Goal: Find specific page/section: Find specific page/section

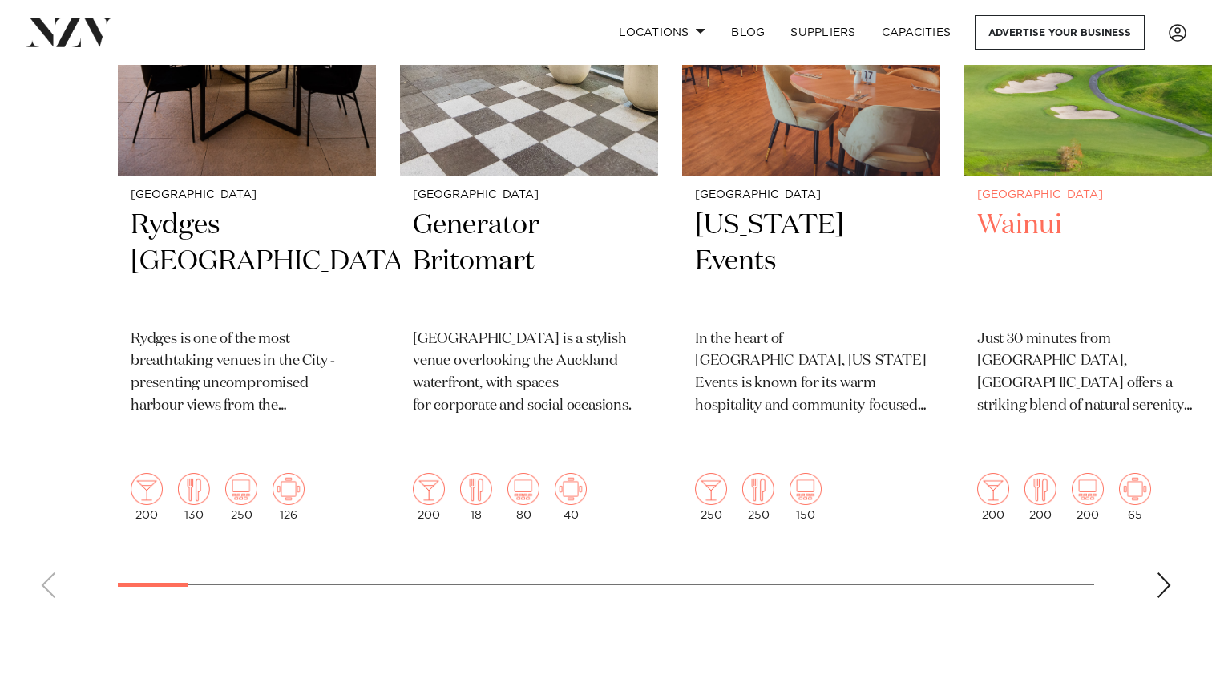
scroll to position [767, 0]
click at [1166, 571] on div "Next slide" at bounding box center [1164, 584] width 16 height 26
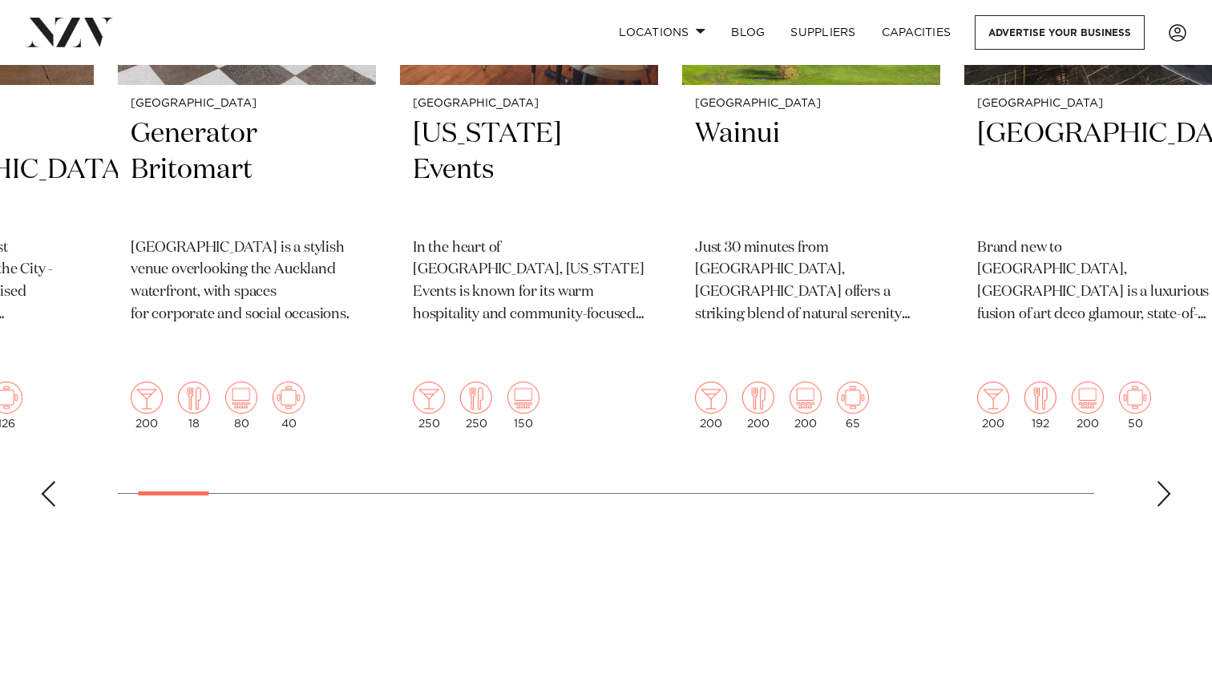
scroll to position [866, 0]
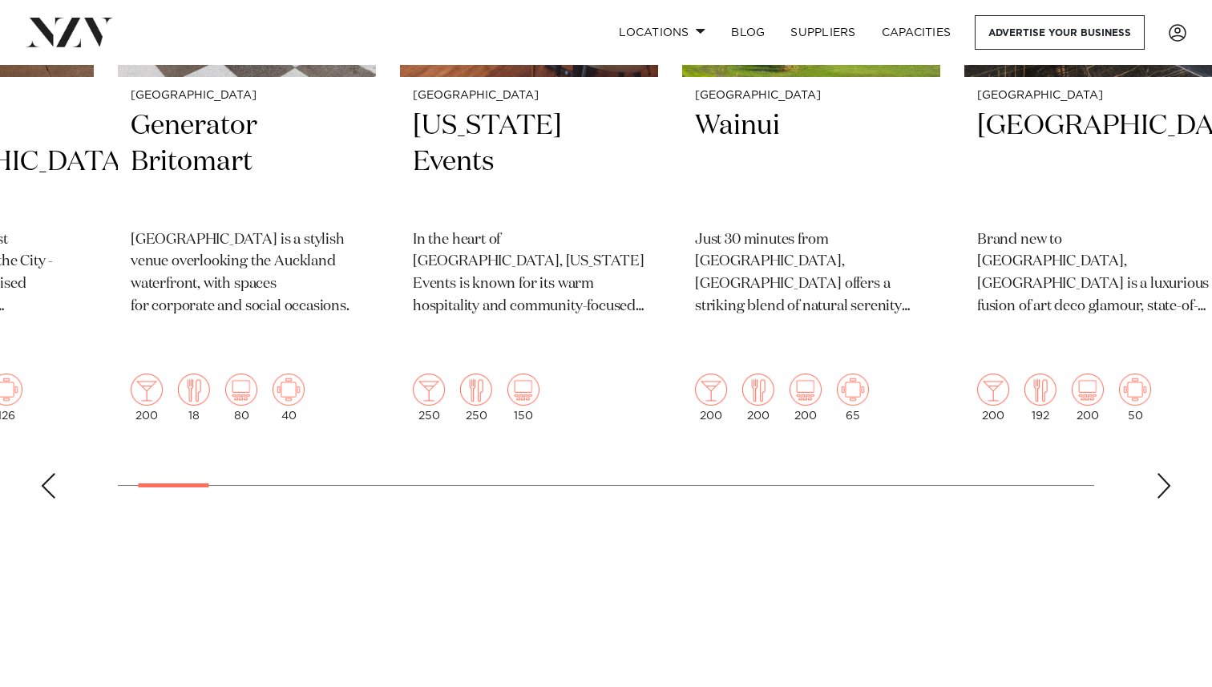
click at [1153, 443] on swiper-container "Auckland Rydges Auckland Rydges is one of the most breathtaking venues in the C…" at bounding box center [606, 121] width 1212 height 781
click at [1162, 473] on div "Next slide" at bounding box center [1164, 486] width 16 height 26
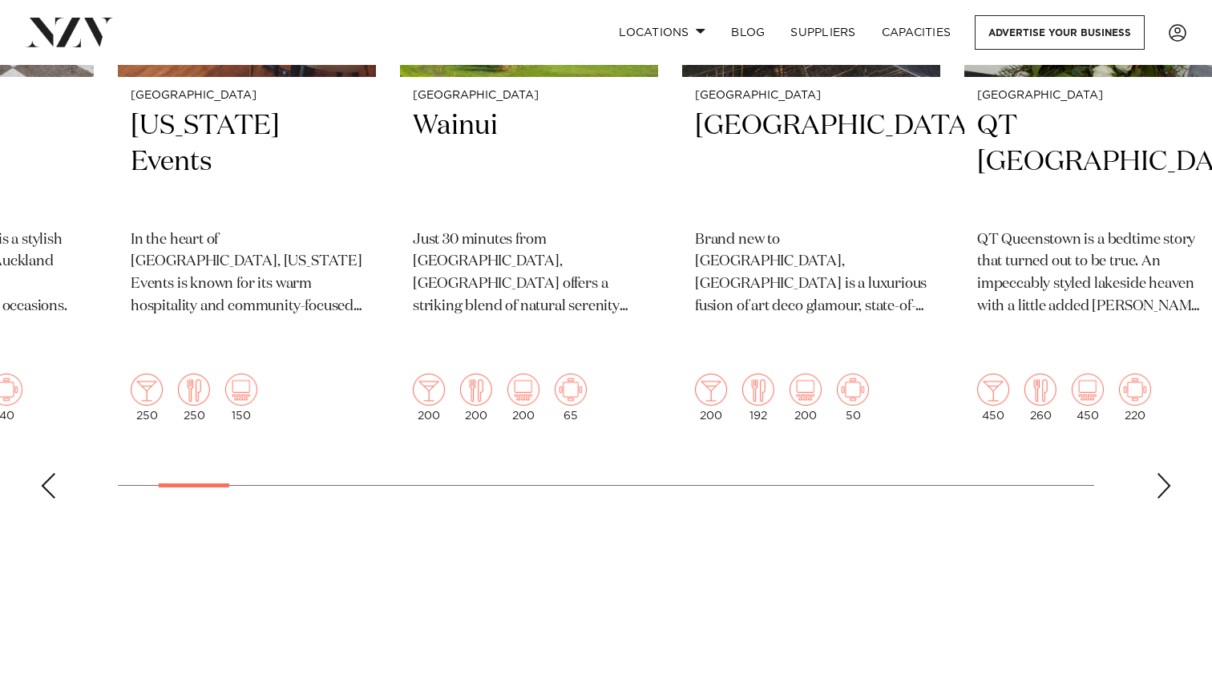
click at [1162, 473] on div "Next slide" at bounding box center [1164, 486] width 16 height 26
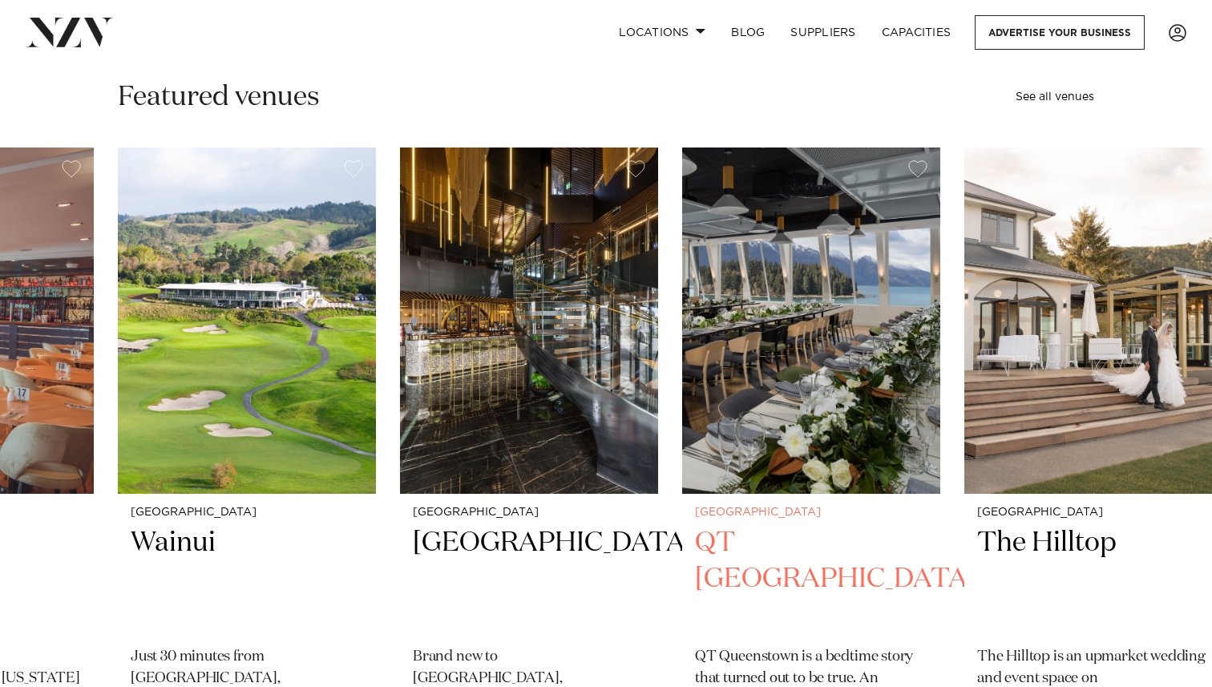
scroll to position [433, 0]
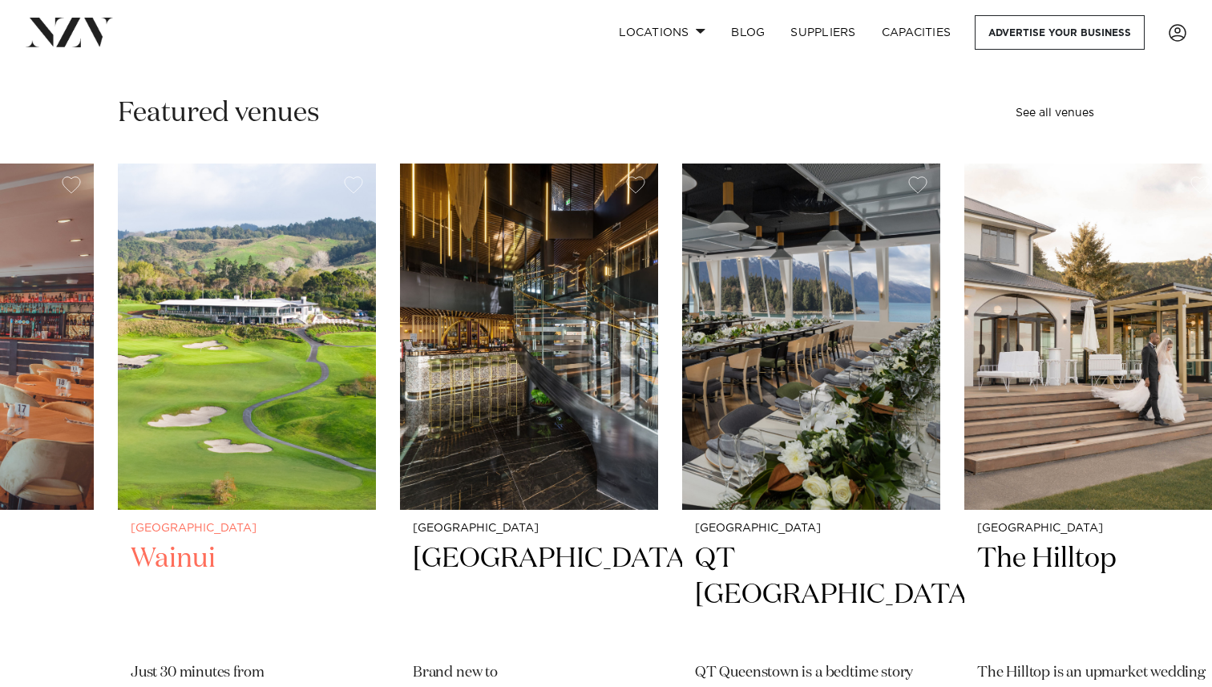
click at [165, 566] on h2 "Wainui" at bounding box center [247, 595] width 232 height 108
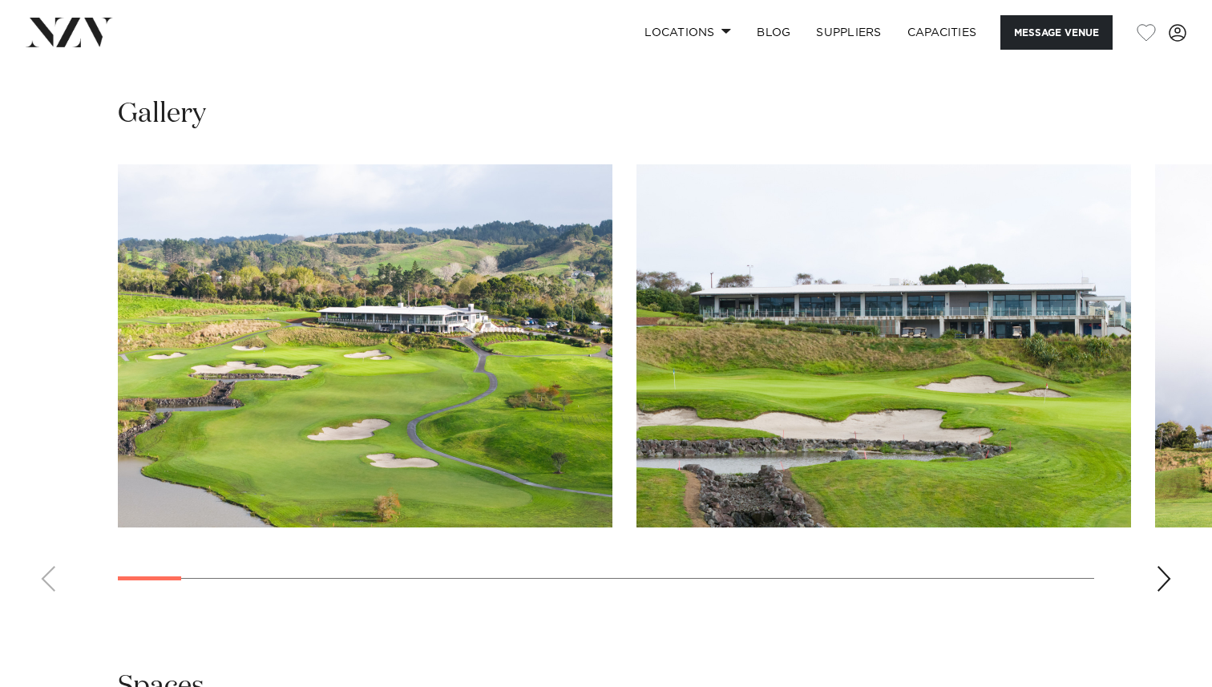
scroll to position [1449, 0]
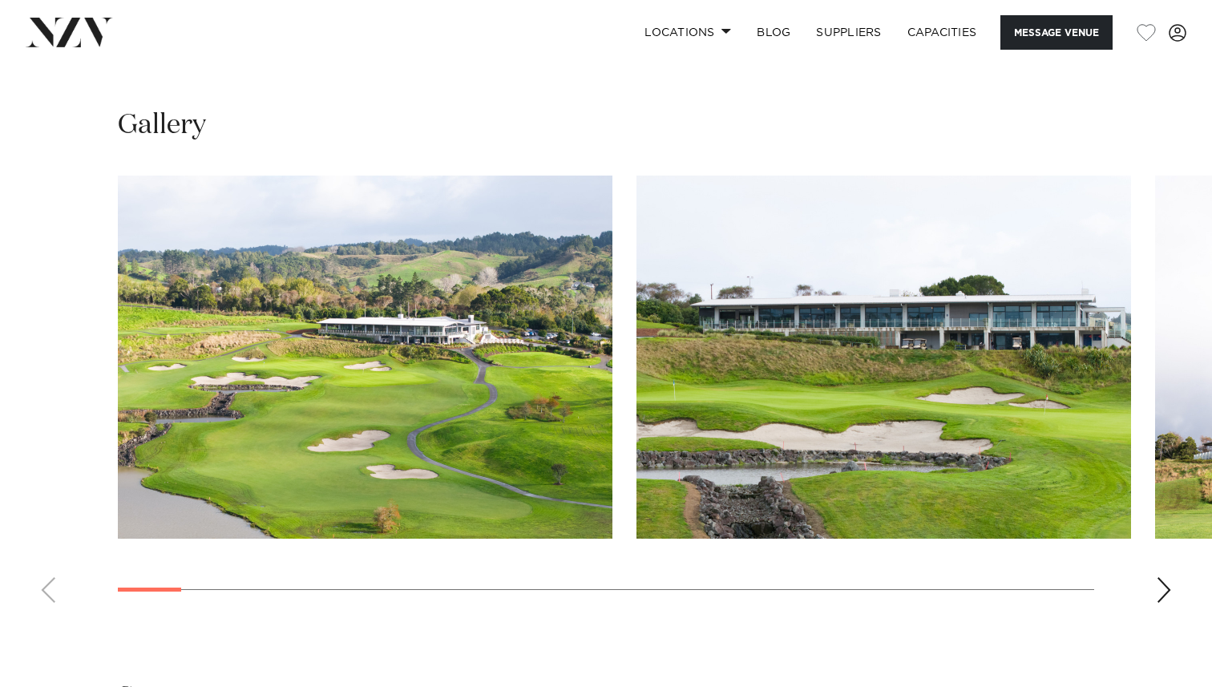
click at [1165, 591] on div "Next slide" at bounding box center [1164, 590] width 16 height 26
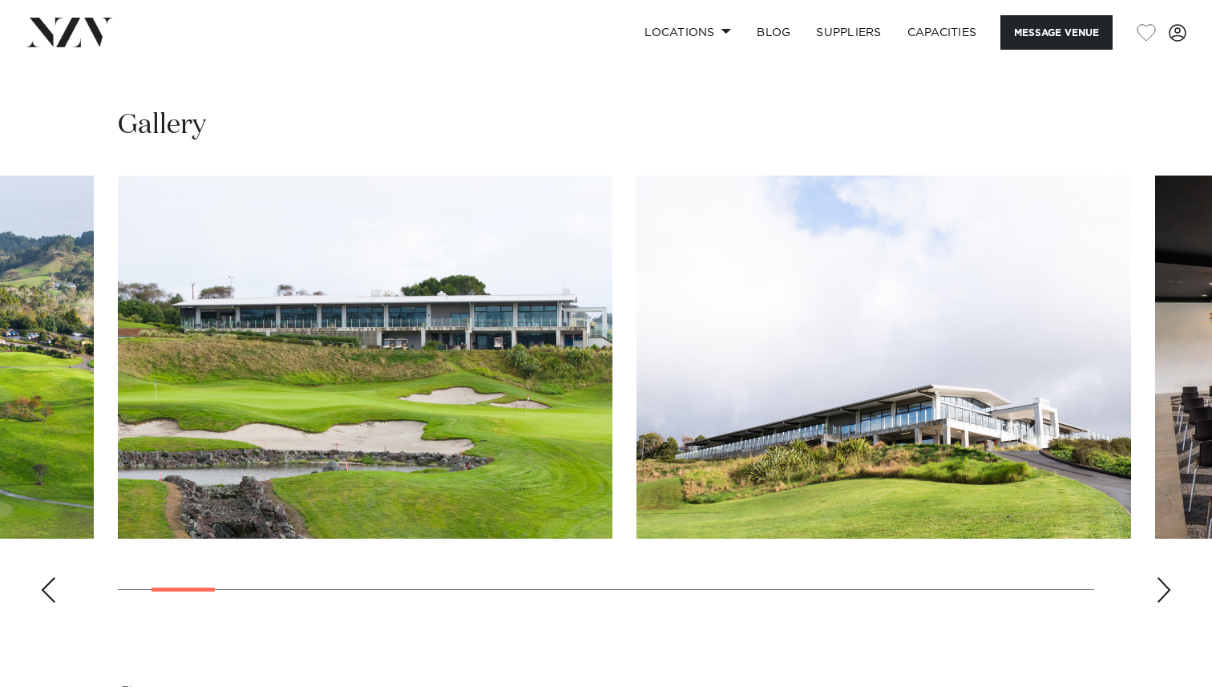
click at [1165, 591] on div "Next slide" at bounding box center [1164, 590] width 16 height 26
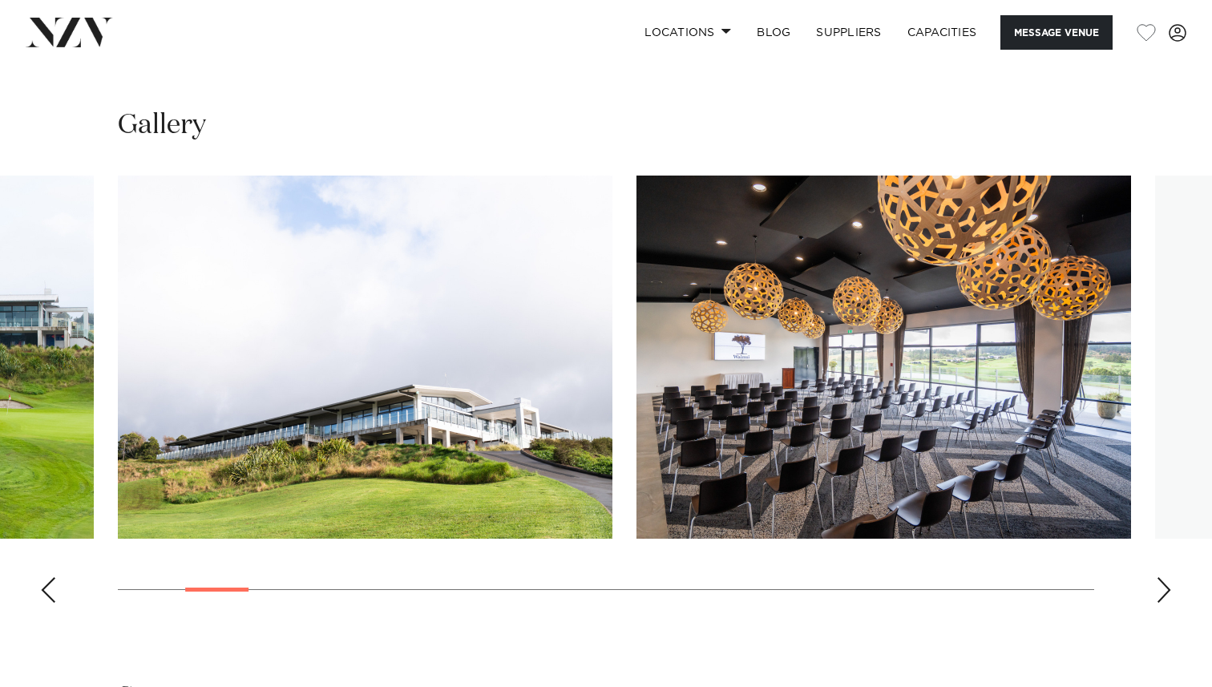
click at [1165, 591] on div "Next slide" at bounding box center [1164, 590] width 16 height 26
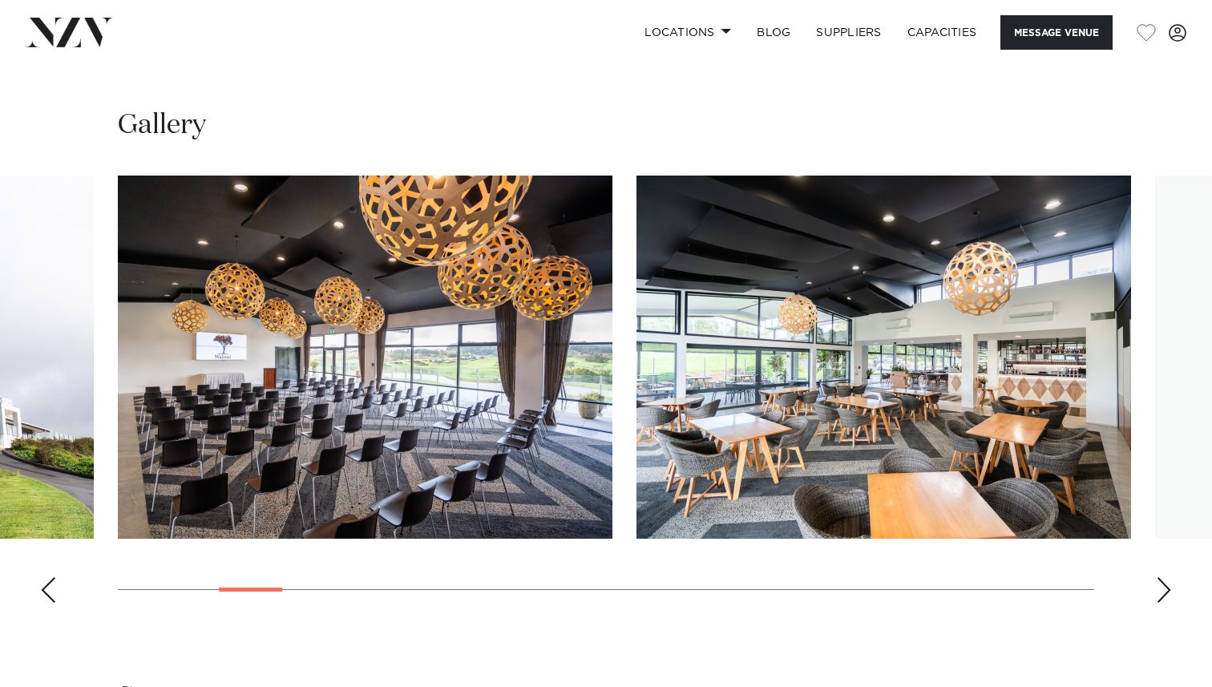
click at [1165, 591] on div "Next slide" at bounding box center [1164, 590] width 16 height 26
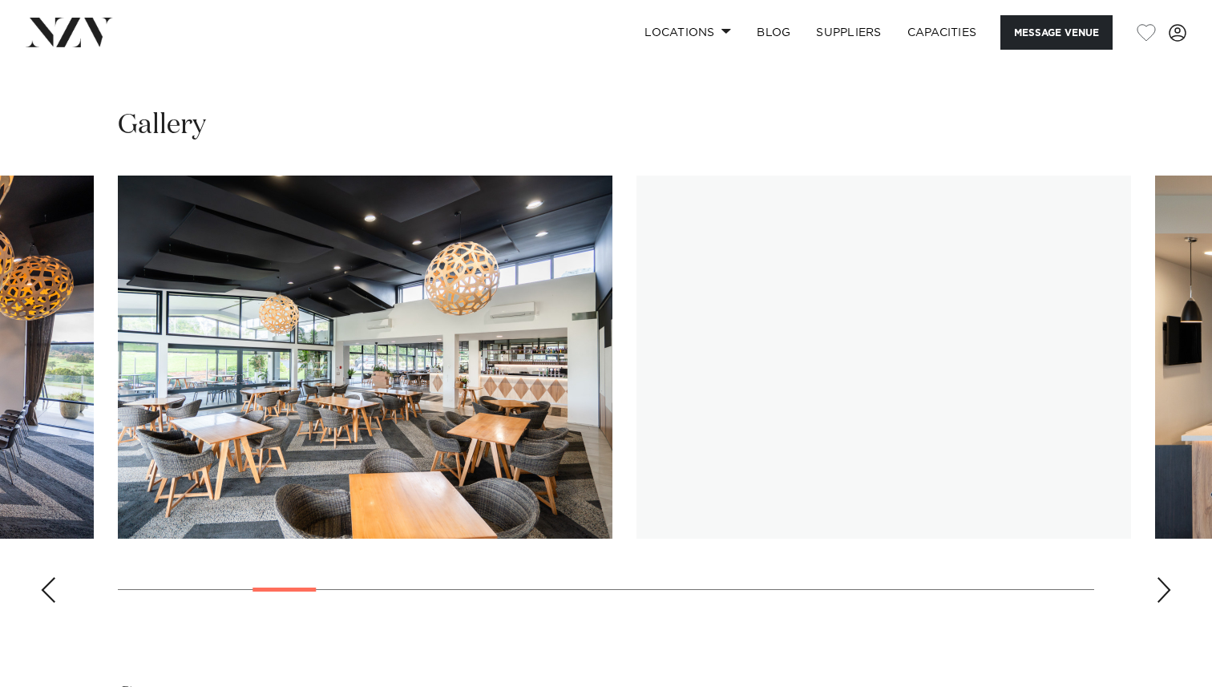
click at [1165, 591] on div "Next slide" at bounding box center [1164, 590] width 16 height 26
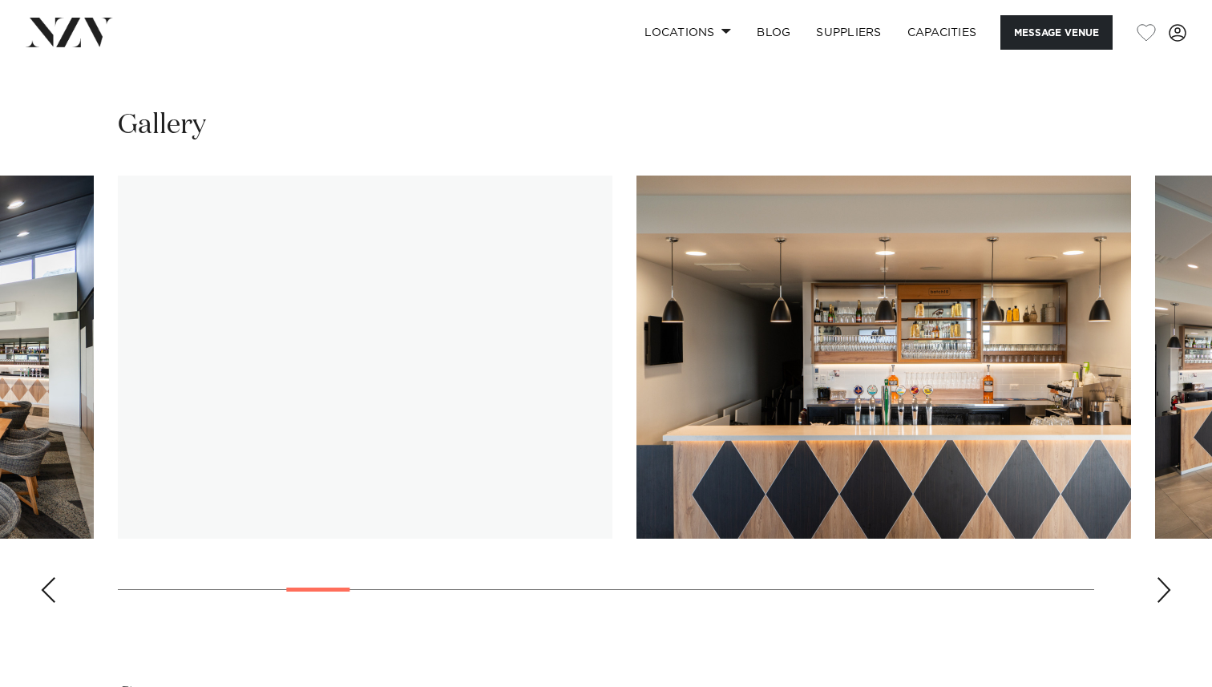
click at [1165, 591] on div "Next slide" at bounding box center [1164, 590] width 16 height 26
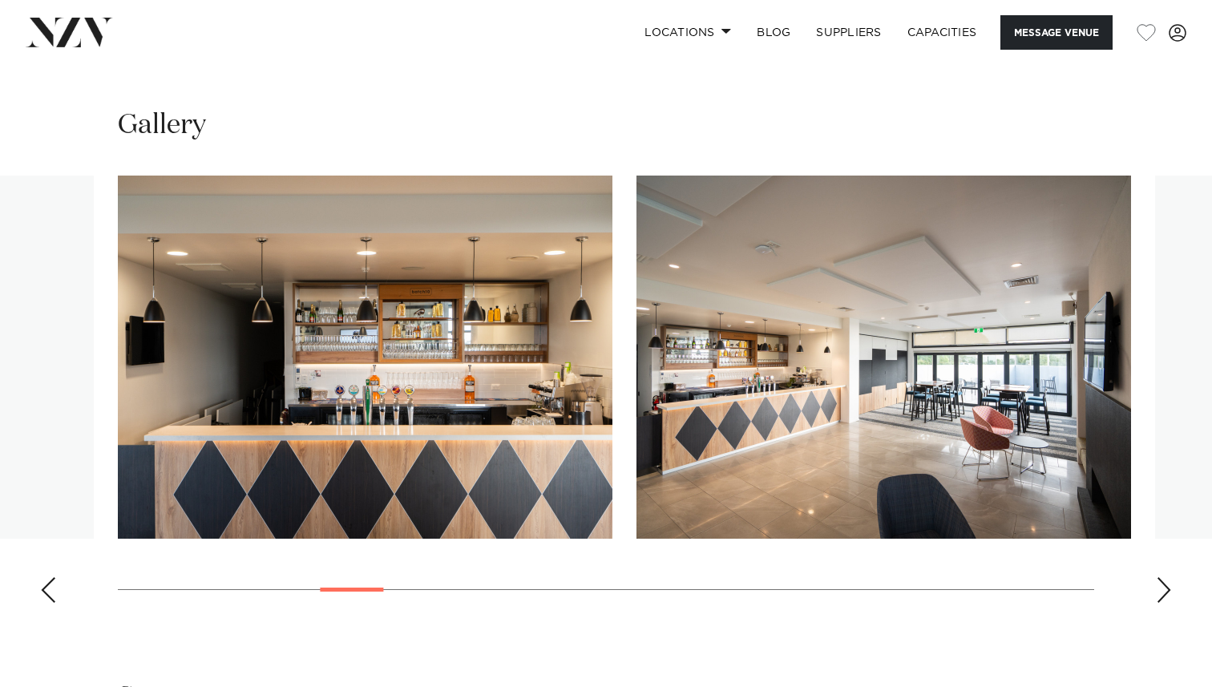
click at [1165, 591] on div "Next slide" at bounding box center [1164, 590] width 16 height 26
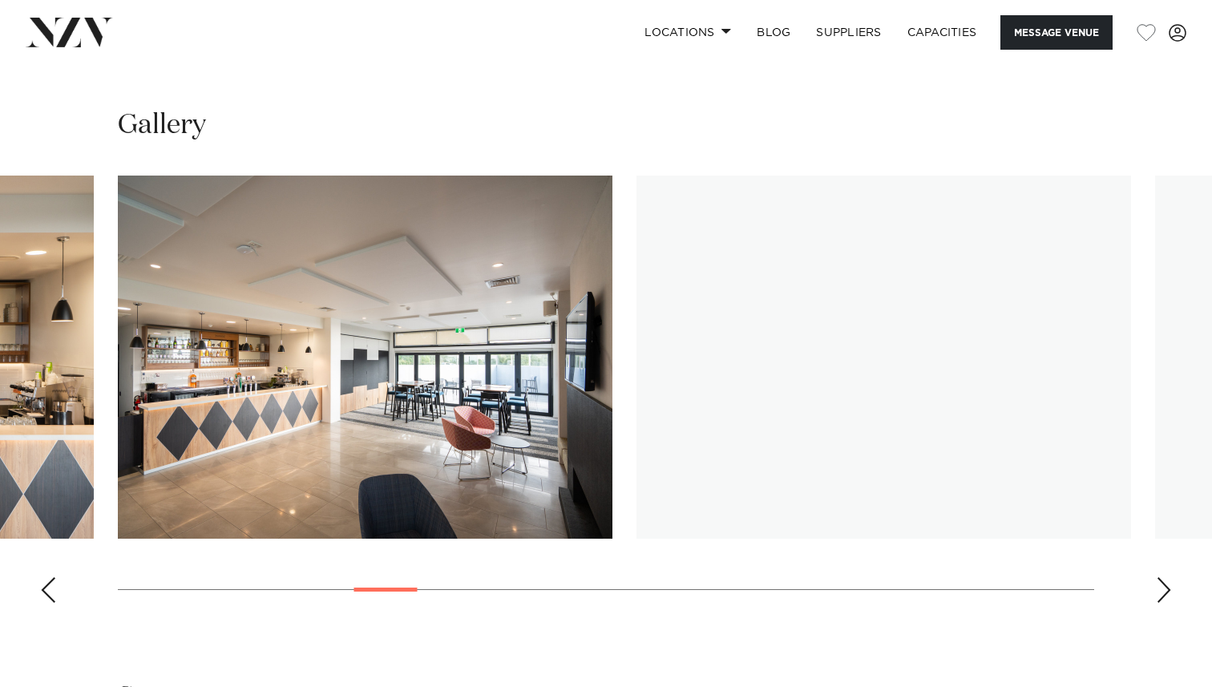
click at [1165, 591] on div "Next slide" at bounding box center [1164, 590] width 16 height 26
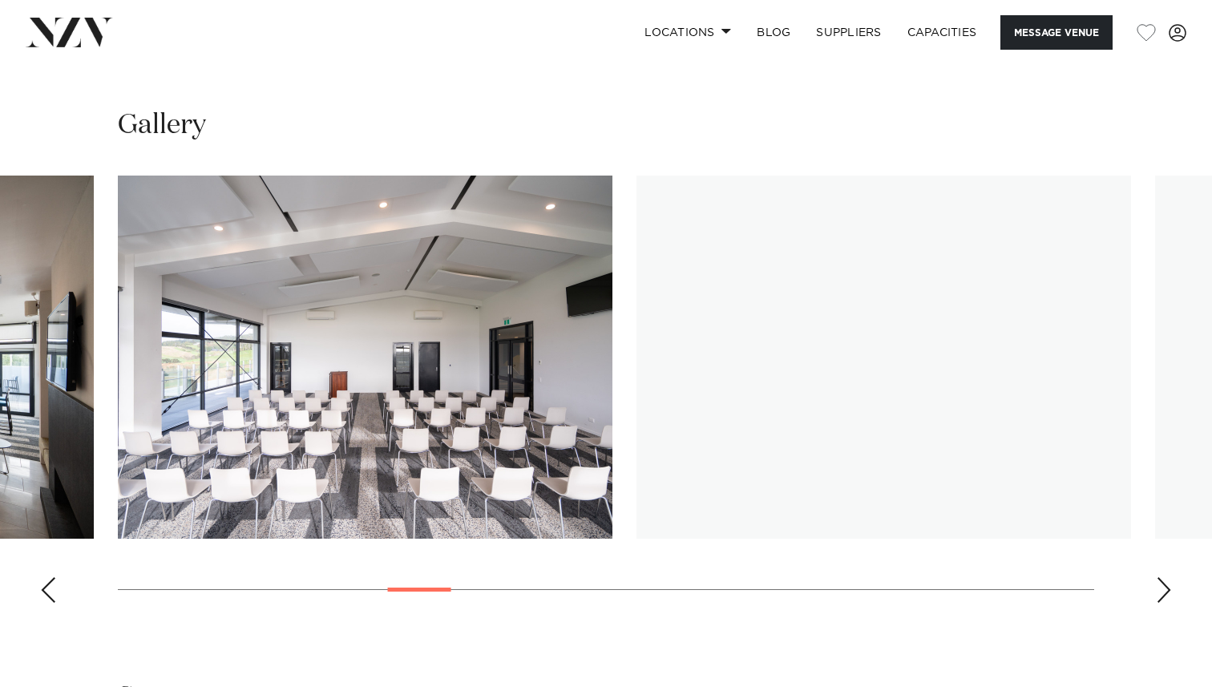
click at [1165, 591] on div "Next slide" at bounding box center [1164, 590] width 16 height 26
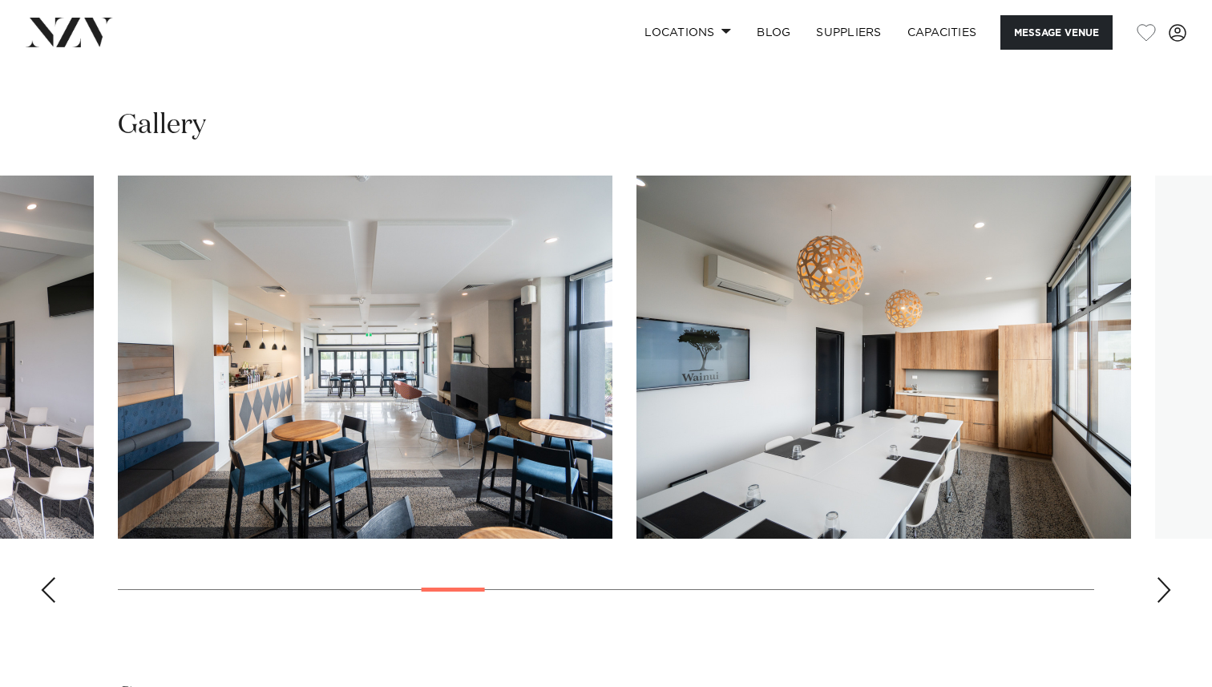
click at [1165, 591] on div "Next slide" at bounding box center [1164, 590] width 16 height 26
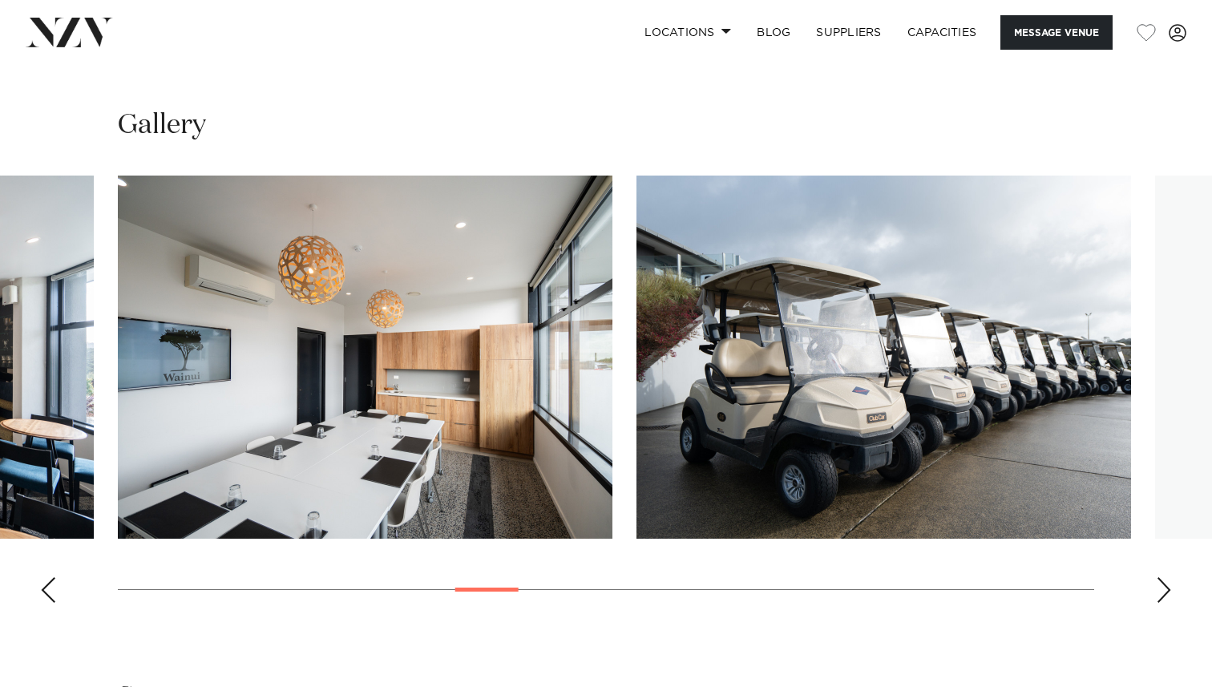
click at [1165, 591] on div "Next slide" at bounding box center [1164, 590] width 16 height 26
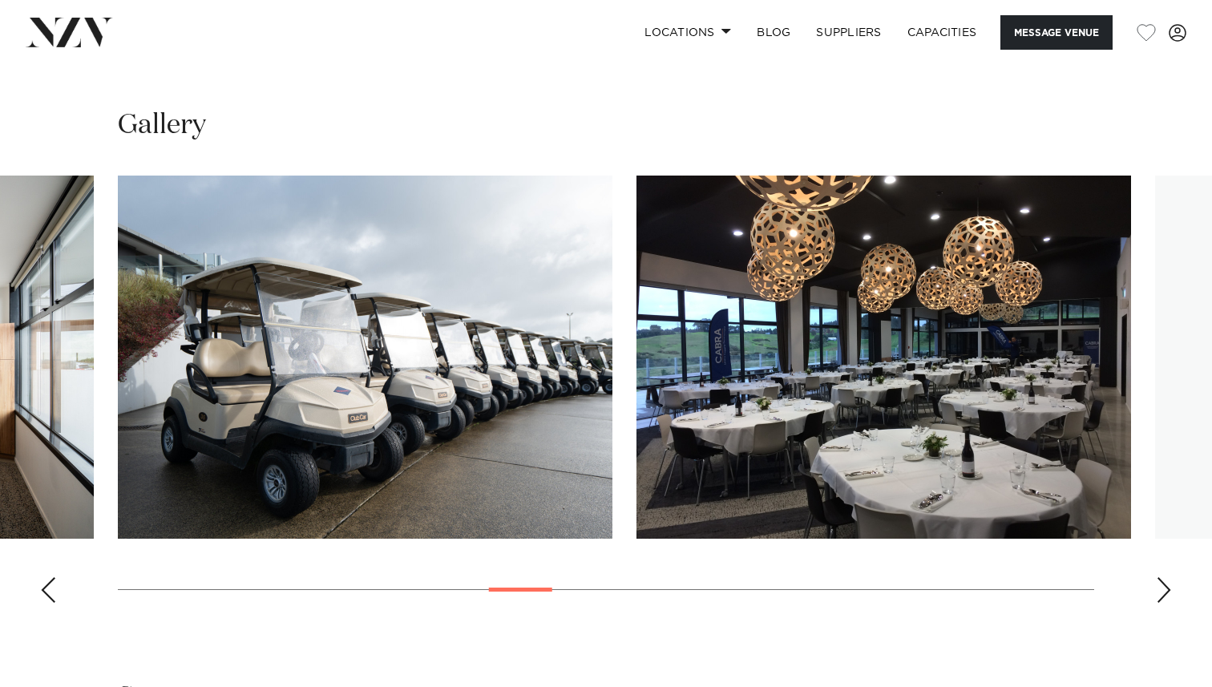
click at [1165, 591] on div "Next slide" at bounding box center [1164, 590] width 16 height 26
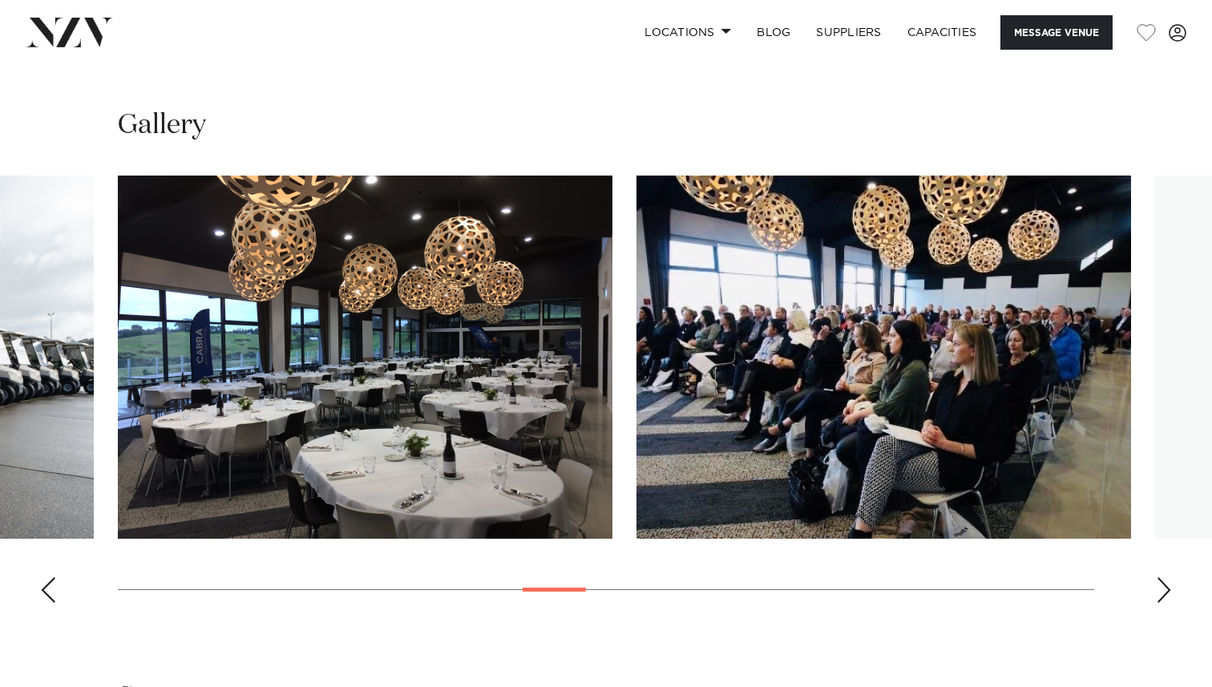
click at [1165, 591] on div "Next slide" at bounding box center [1164, 590] width 16 height 26
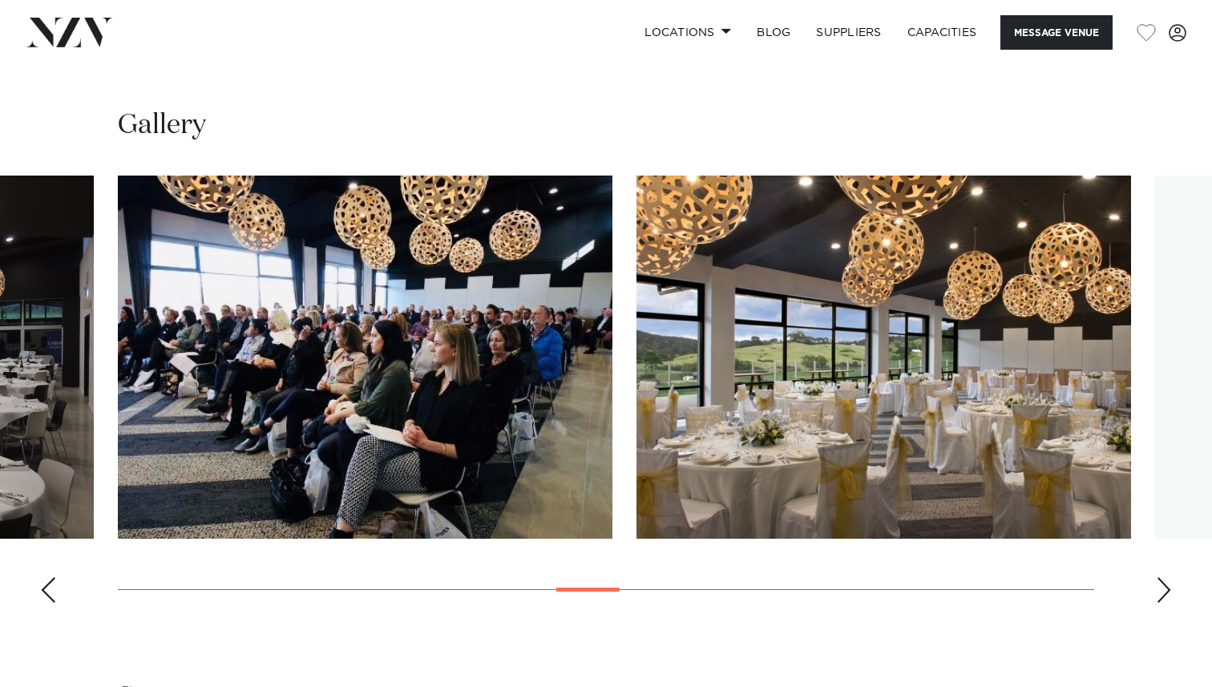
click at [1165, 591] on div "Next slide" at bounding box center [1164, 590] width 16 height 26
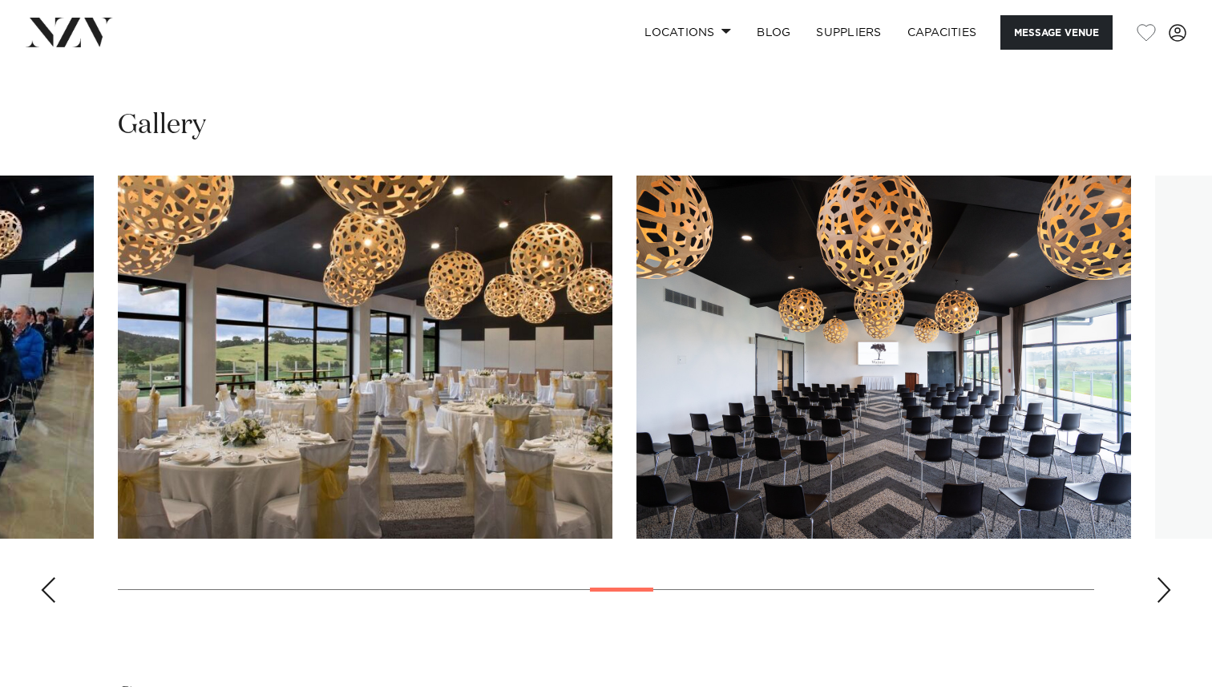
click at [1165, 591] on div "Next slide" at bounding box center [1164, 590] width 16 height 26
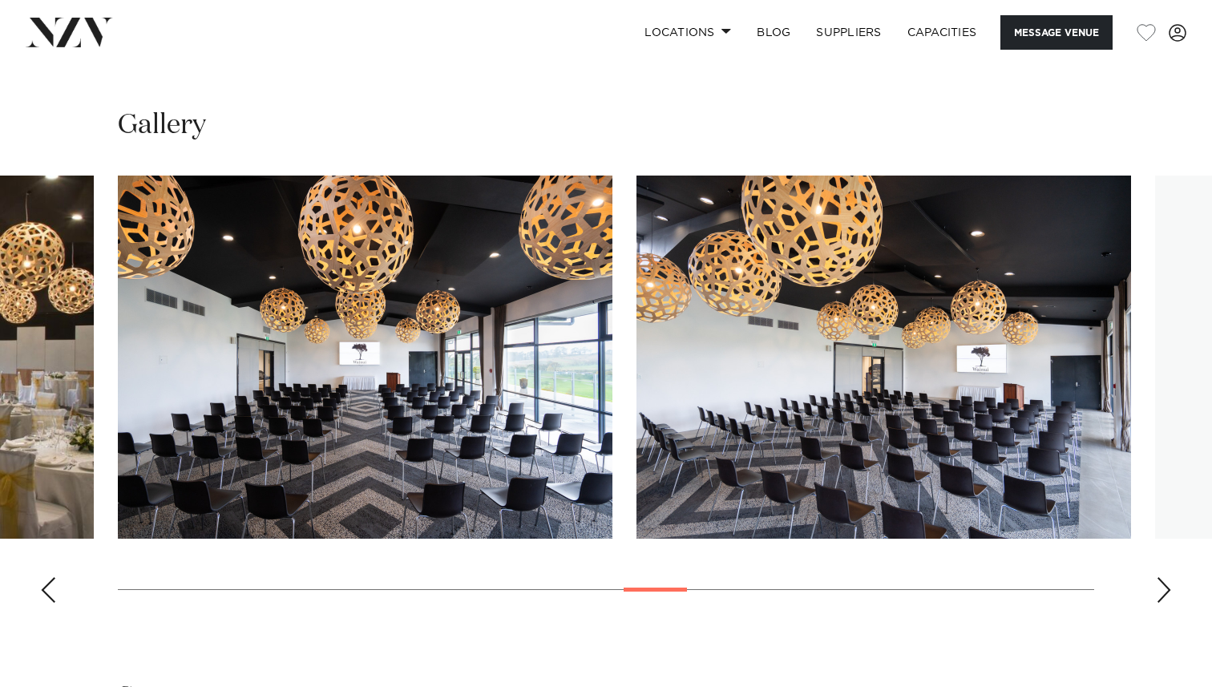
click at [1165, 591] on div "Next slide" at bounding box center [1164, 590] width 16 height 26
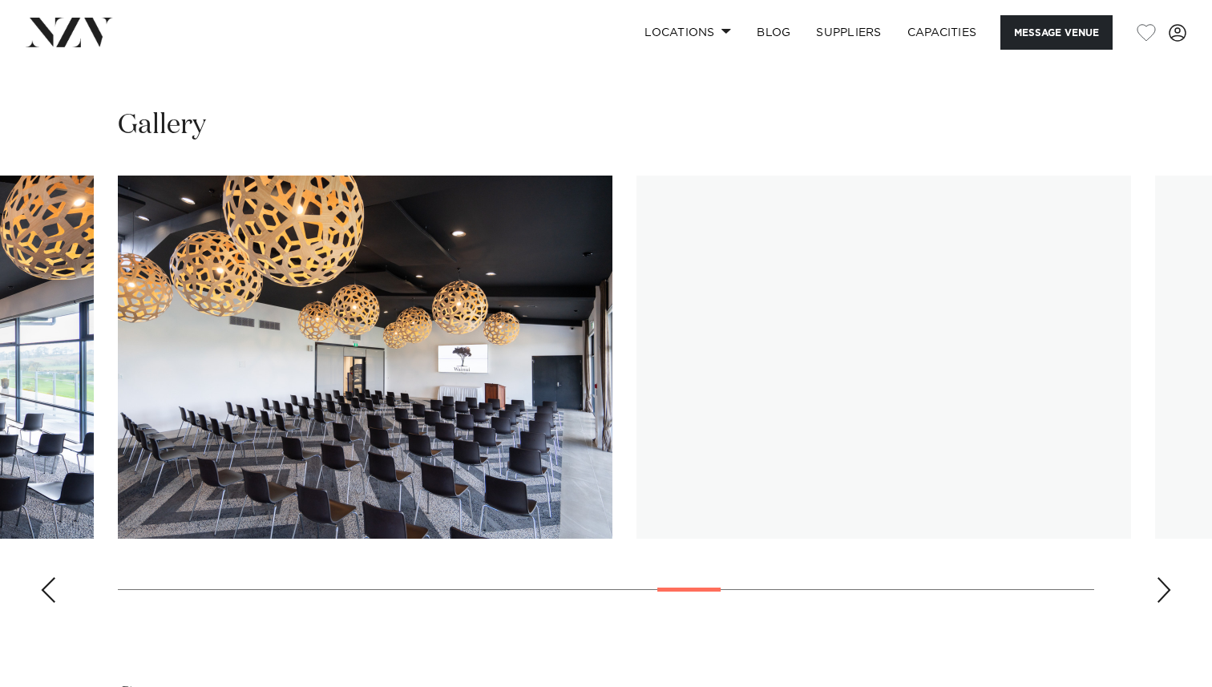
click at [1165, 591] on div "Next slide" at bounding box center [1164, 590] width 16 height 26
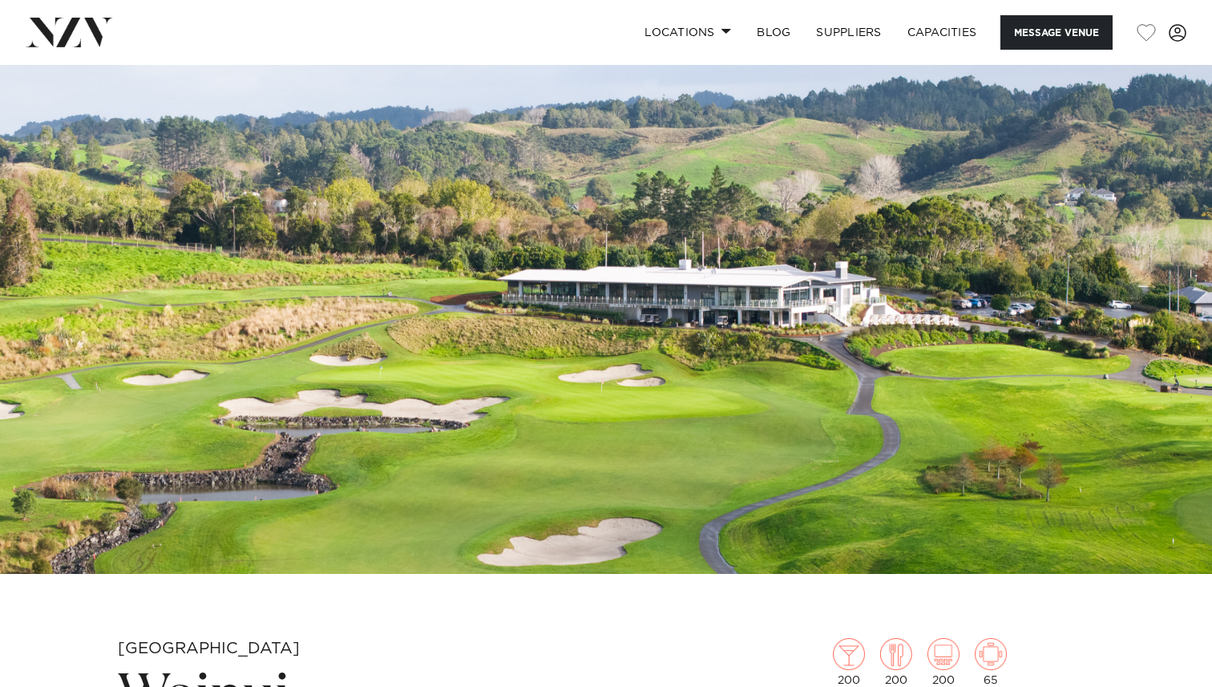
scroll to position [0, 0]
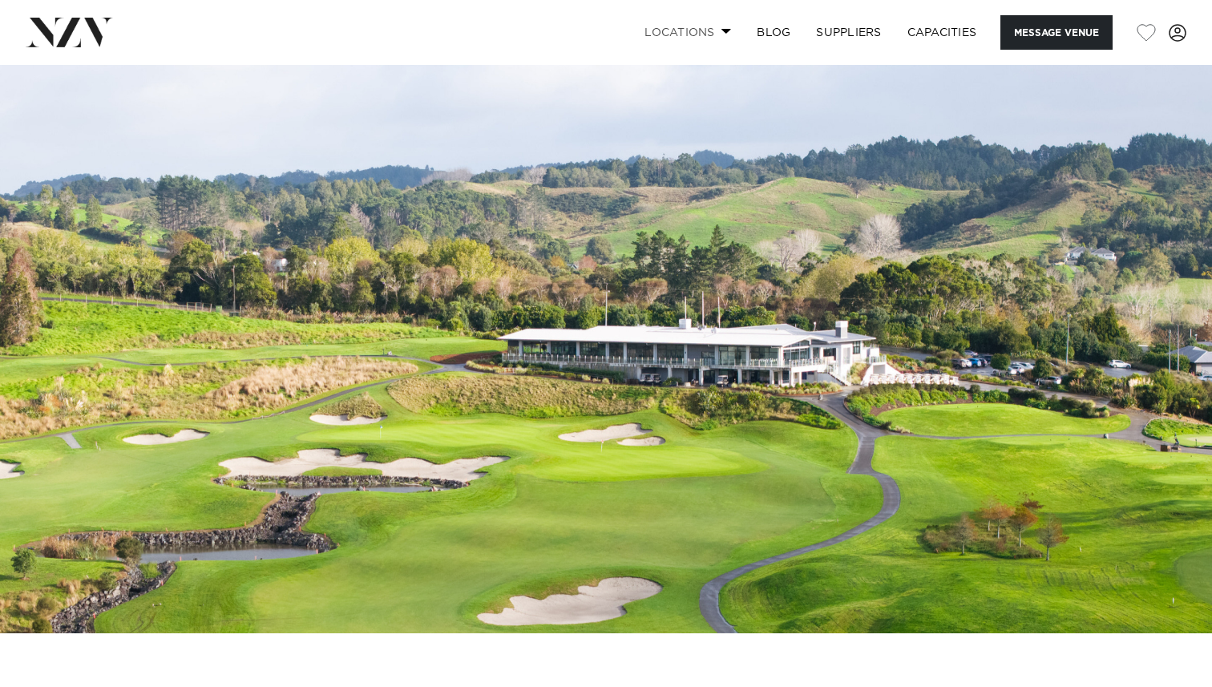
click at [692, 26] on link "Locations" at bounding box center [688, 32] width 112 height 34
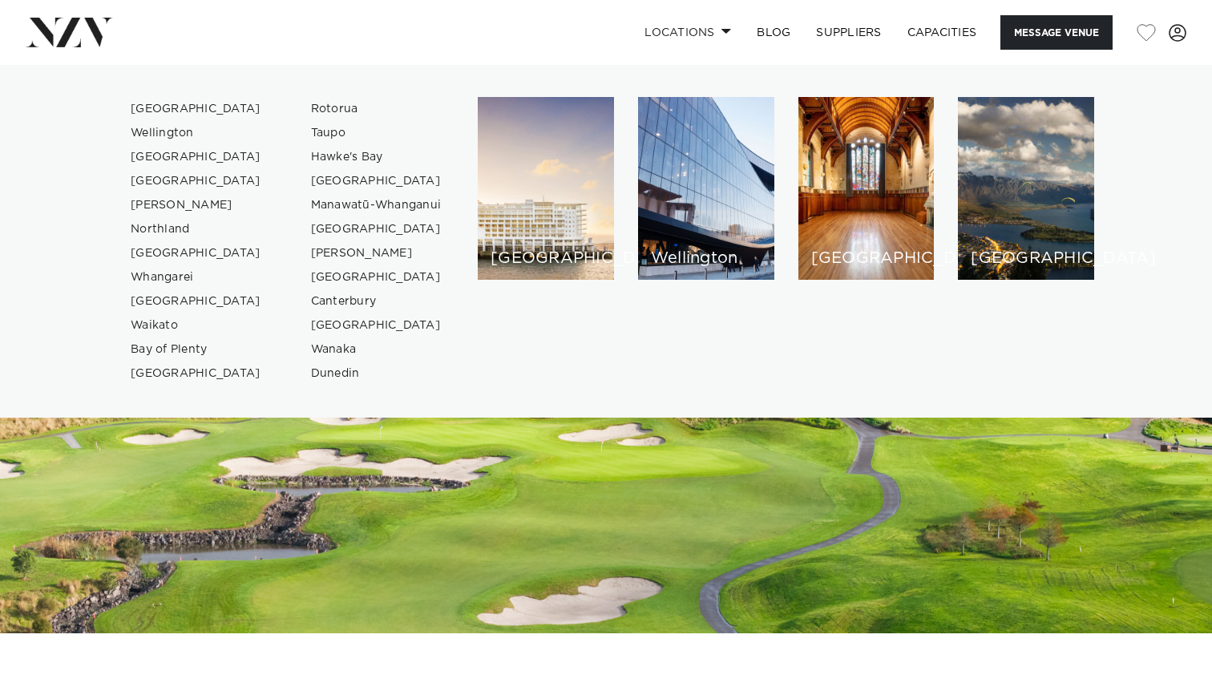
click at [365, 389] on ul "[GEOGRAPHIC_DATA] [GEOGRAPHIC_DATA] [GEOGRAPHIC_DATA] [GEOGRAPHIC_DATA] [GEOGRA…" at bounding box center [606, 241] width 1212 height 353
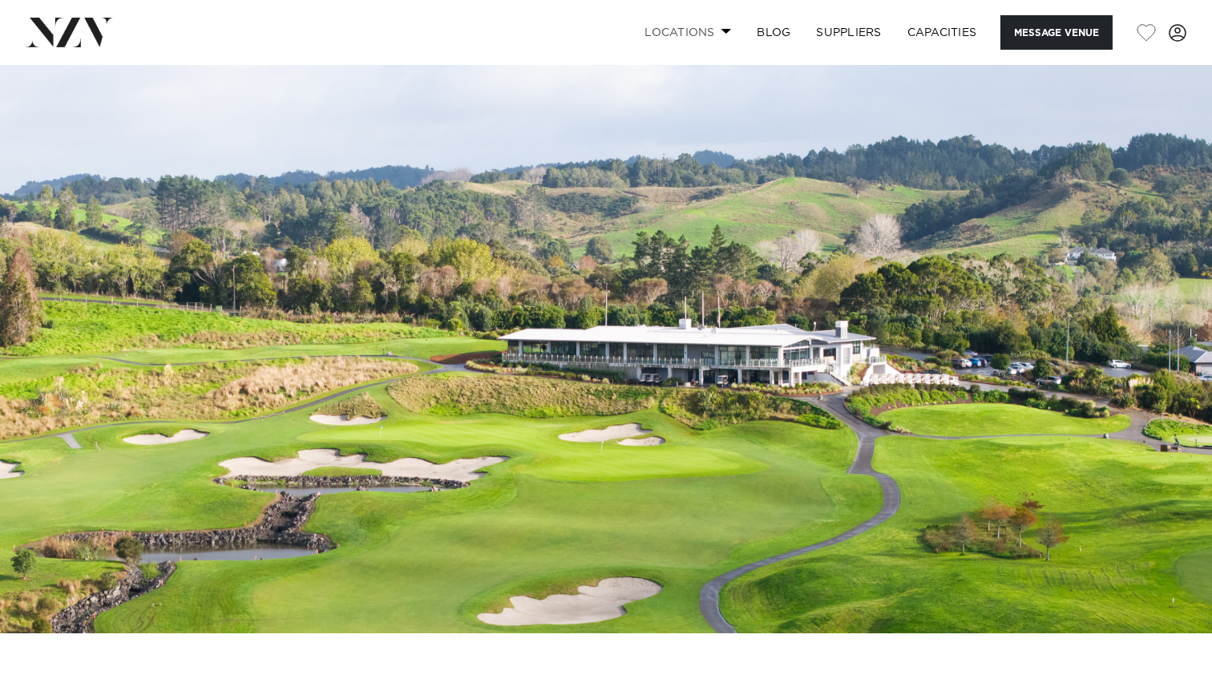
click at [676, 29] on link "Locations" at bounding box center [688, 32] width 112 height 34
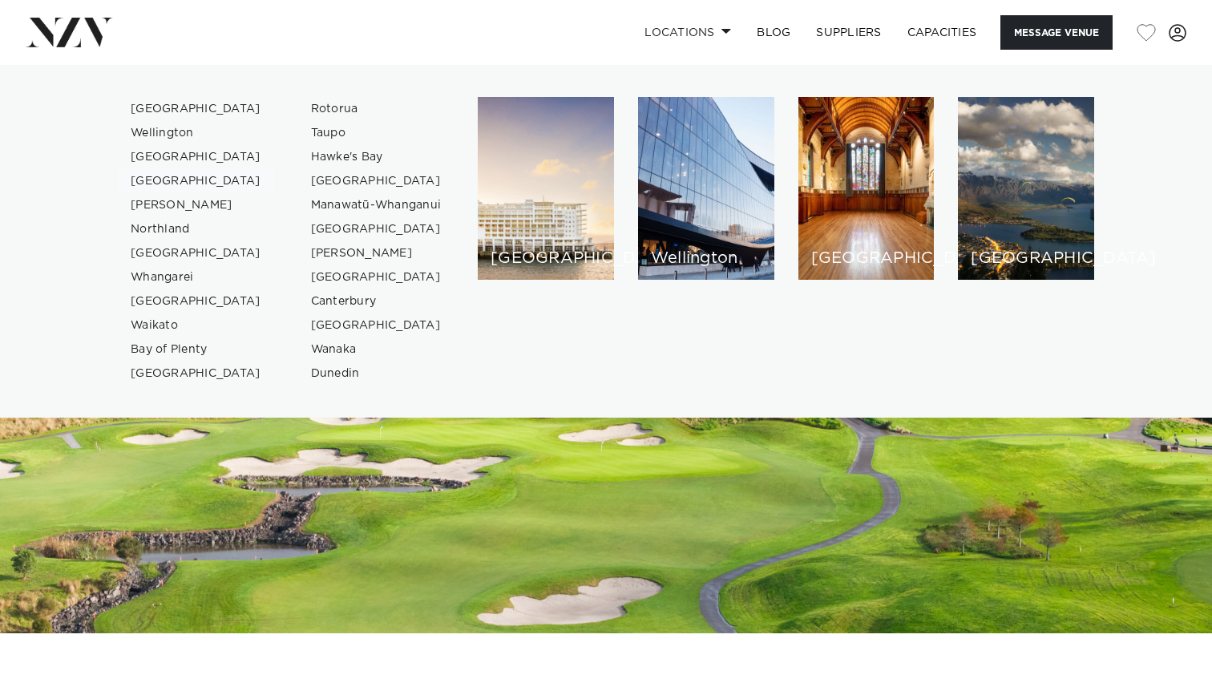
click at [162, 182] on link "[GEOGRAPHIC_DATA]" at bounding box center [196, 181] width 156 height 24
